Goal: Find specific page/section: Find specific page/section

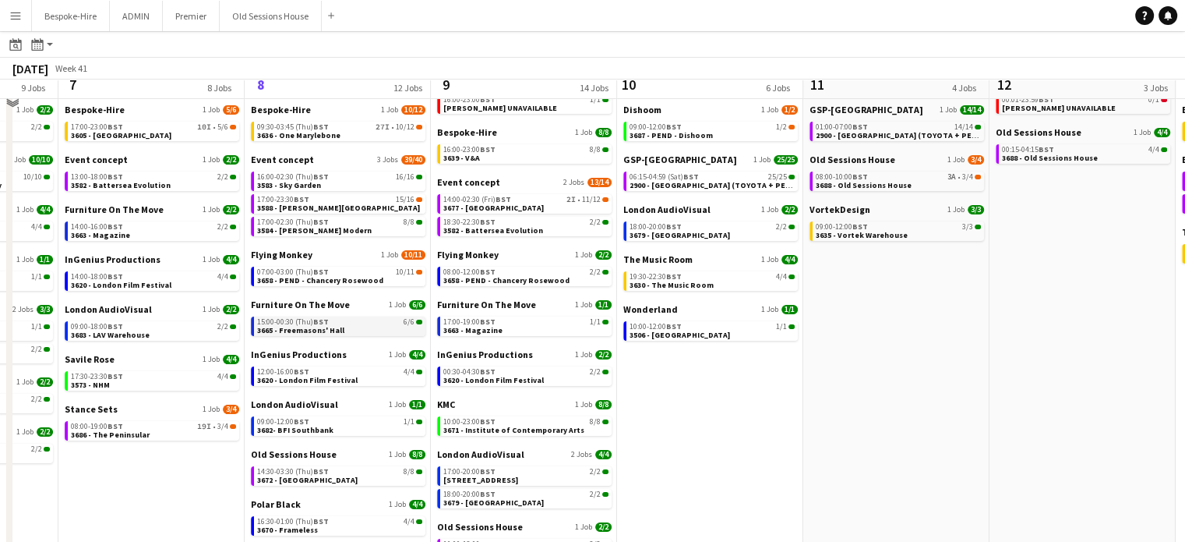
scroll to position [95, 0]
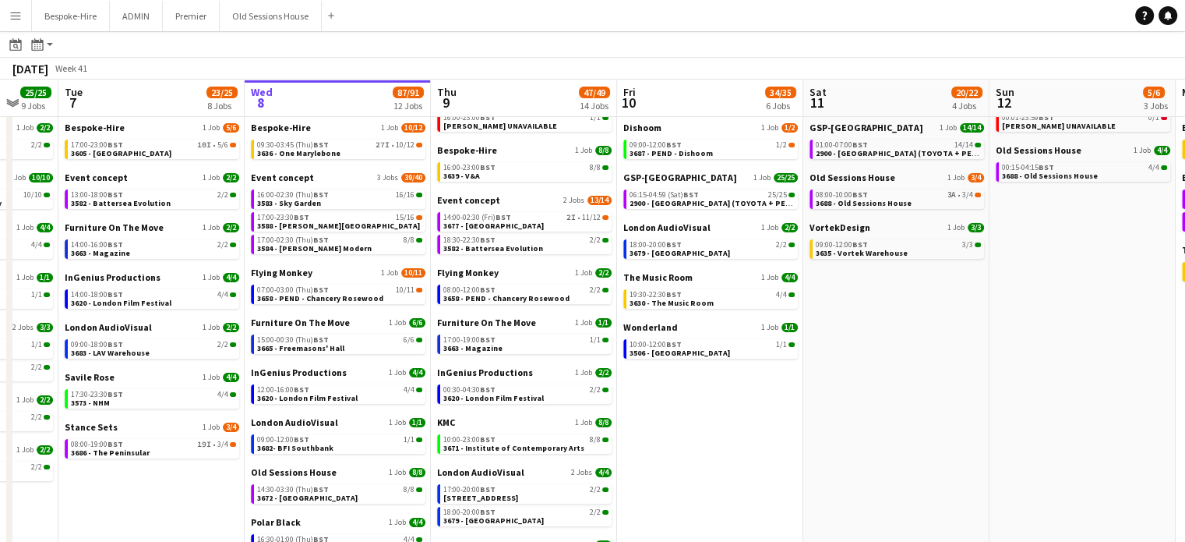
click at [22, 9] on button "Menu" at bounding box center [15, 15] width 31 height 31
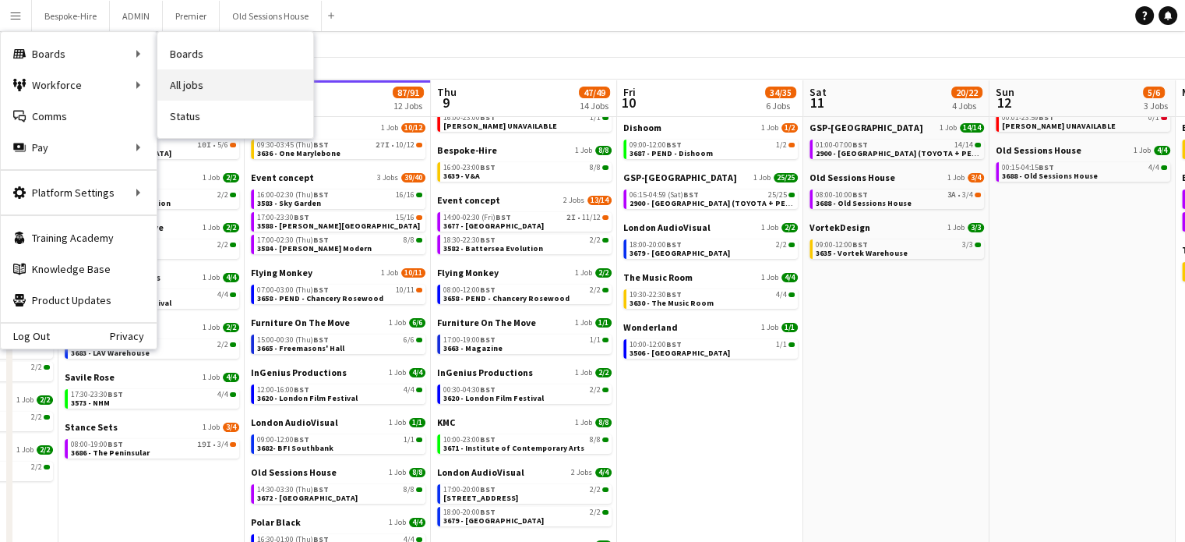
click at [185, 83] on link "All jobs" at bounding box center [235, 84] width 156 height 31
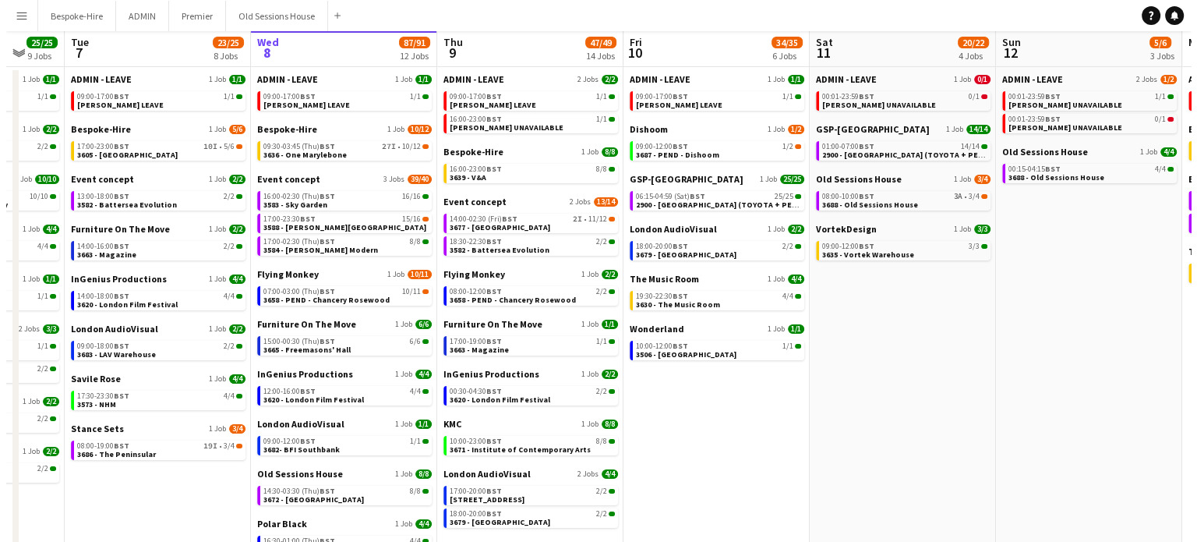
scroll to position [0, 0]
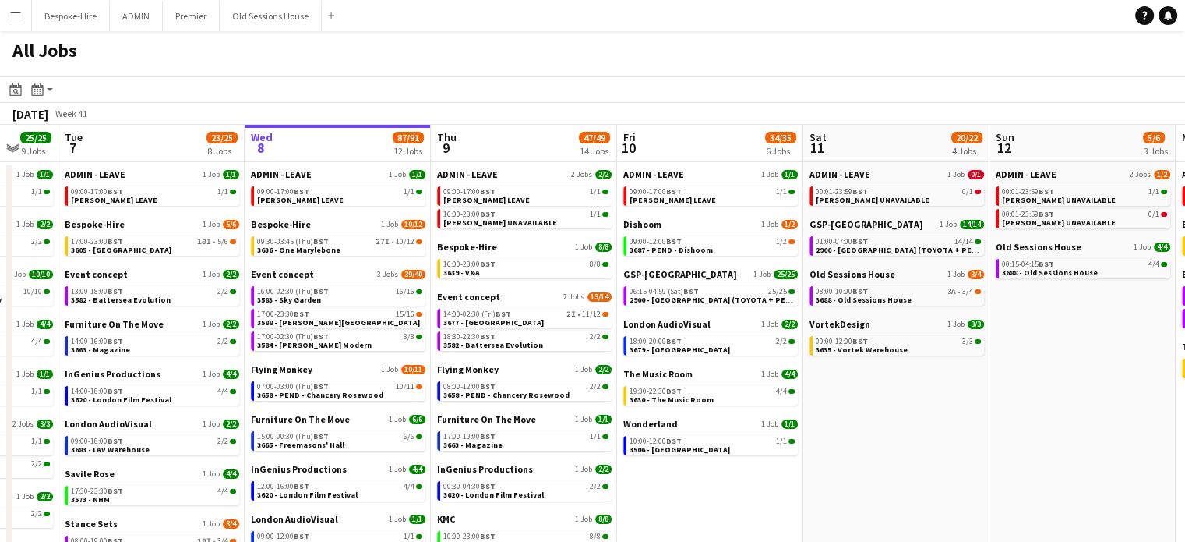
click at [10, 5] on button "Menu" at bounding box center [15, 15] width 31 height 31
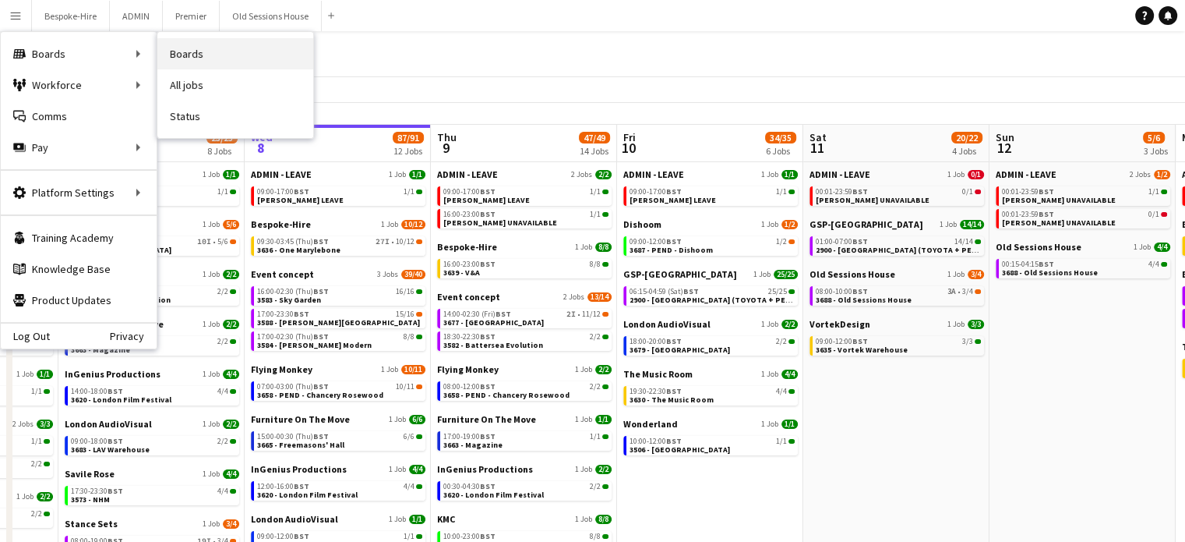
click at [217, 51] on link "Boards" at bounding box center [235, 53] width 156 height 31
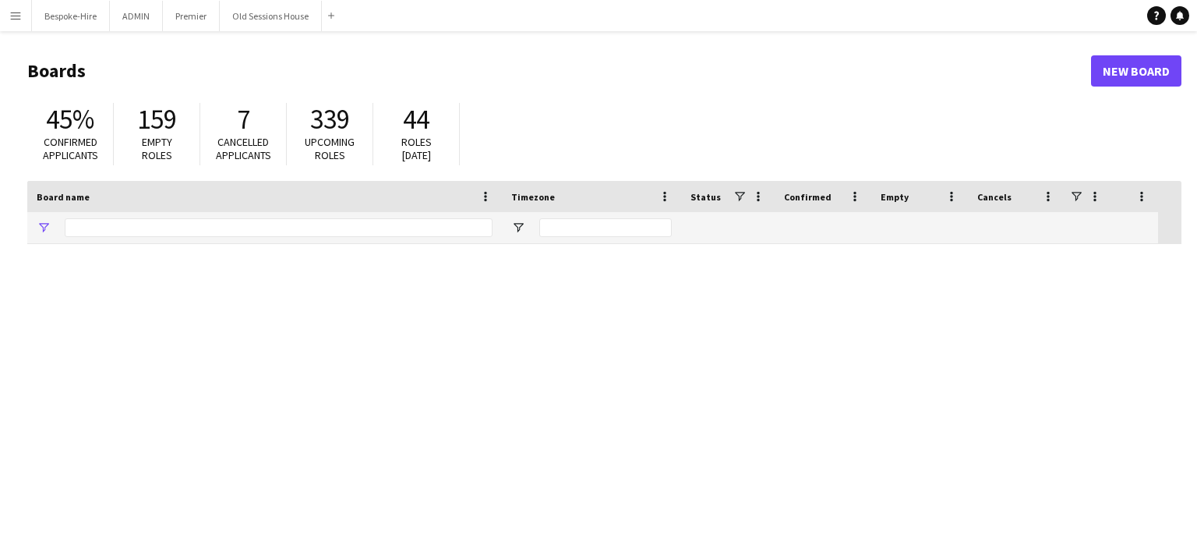
type input "***"
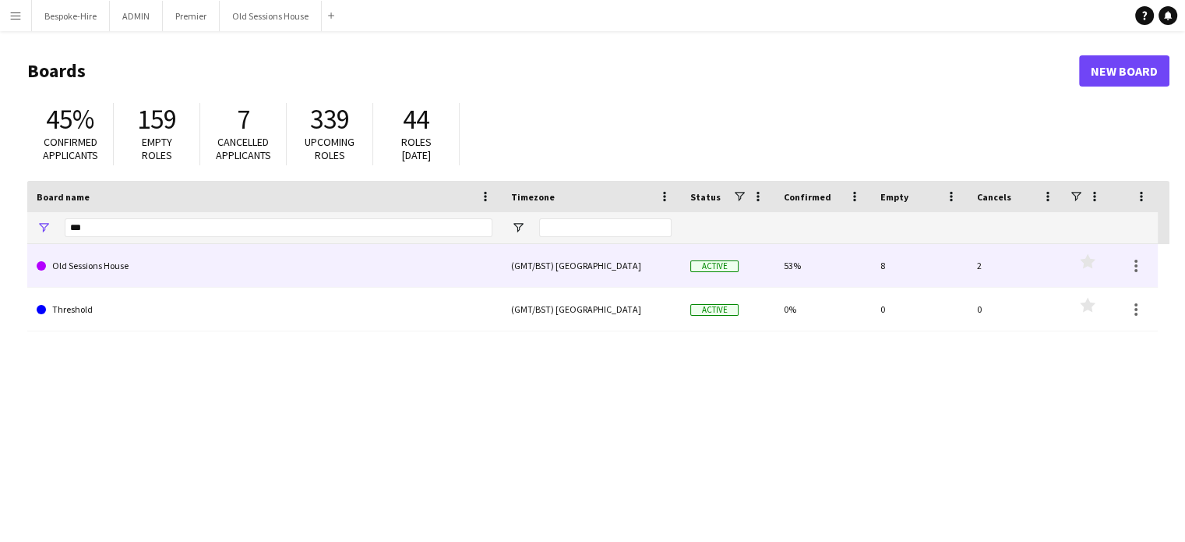
click at [125, 261] on link "Old Sessions House" at bounding box center [265, 266] width 456 height 44
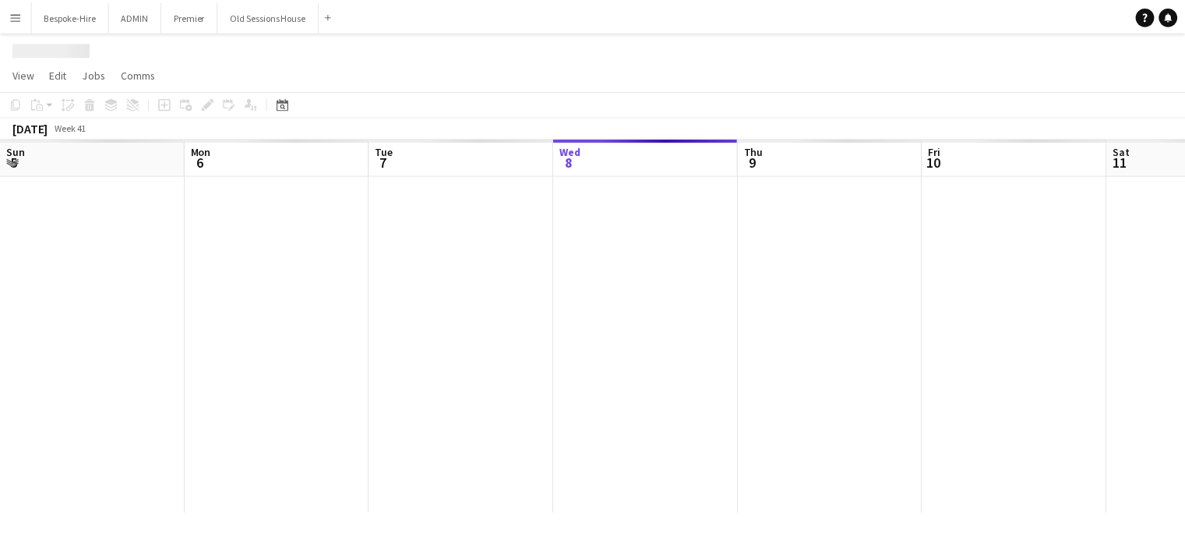
scroll to position [0, 372]
